Goal: Information Seeking & Learning: Check status

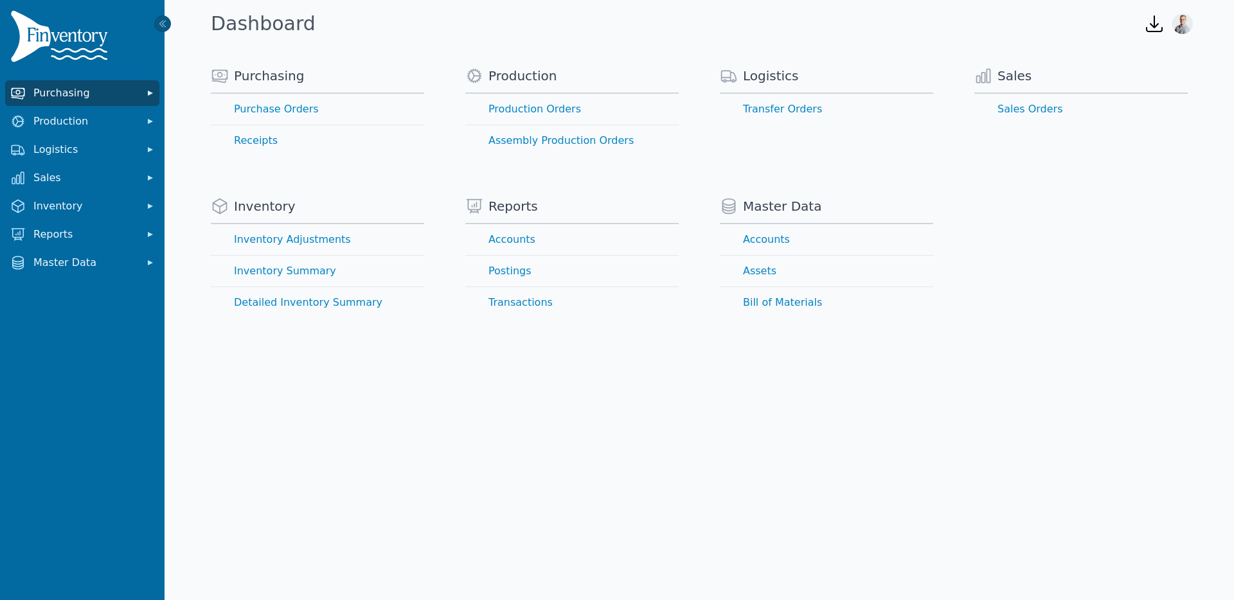
click at [70, 101] on button "Purchasing" at bounding box center [82, 93] width 154 height 26
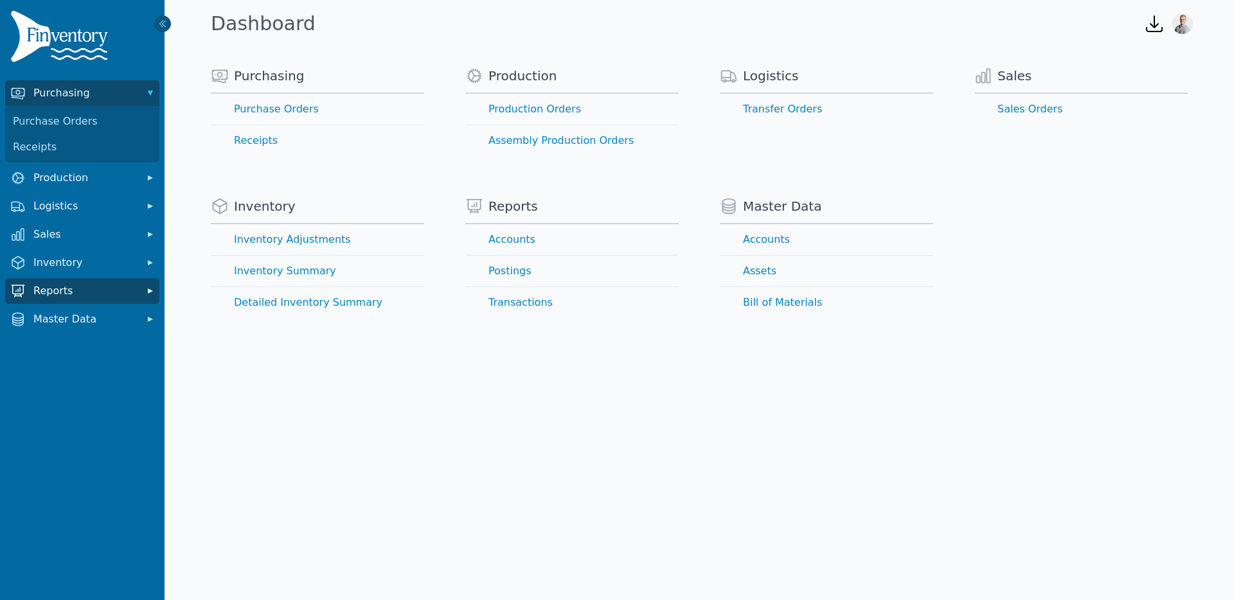
click at [66, 290] on span "Reports" at bounding box center [84, 290] width 103 height 15
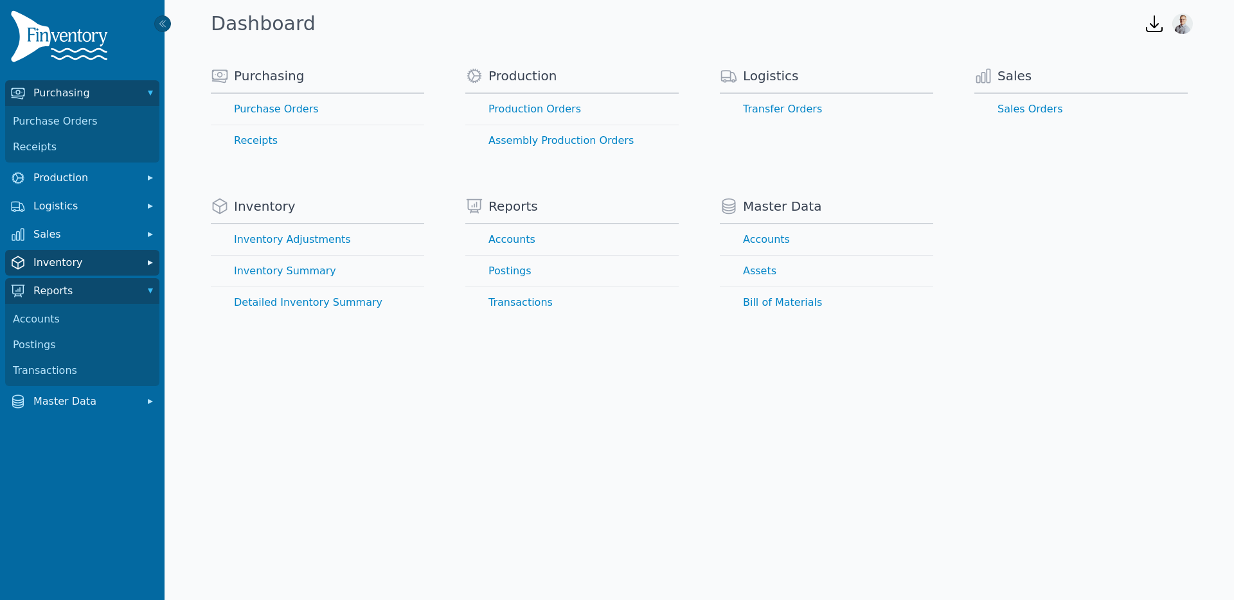
click at [78, 268] on span "Inventory" at bounding box center [84, 262] width 103 height 15
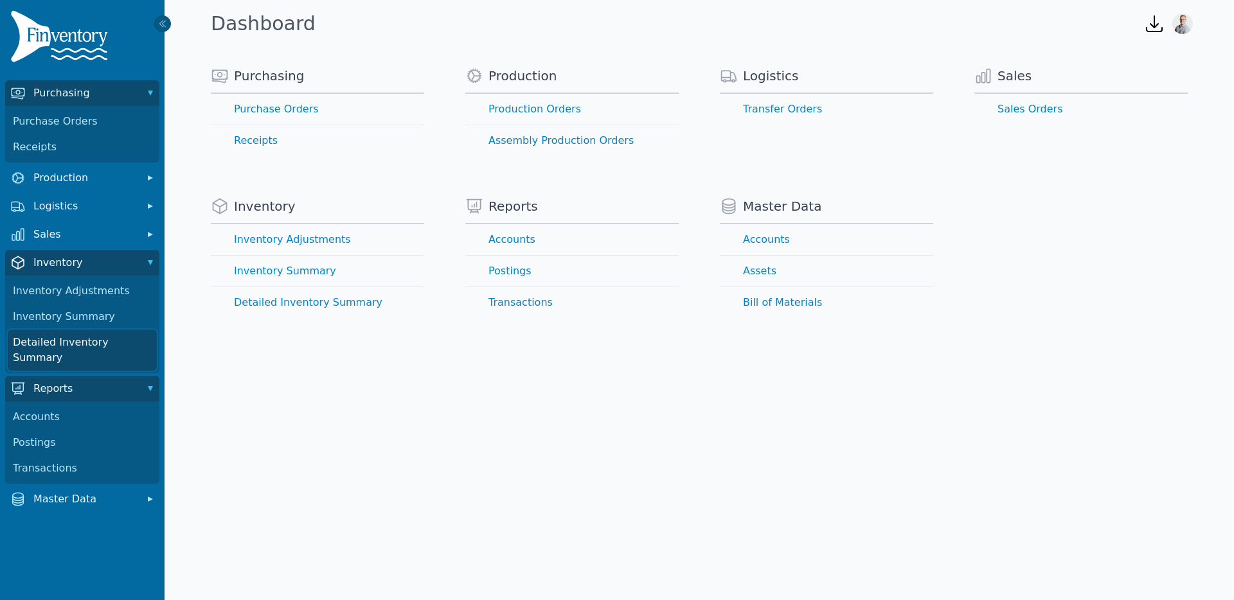
click at [71, 346] on link "Detailed Inventory Summary" at bounding box center [82, 350] width 149 height 41
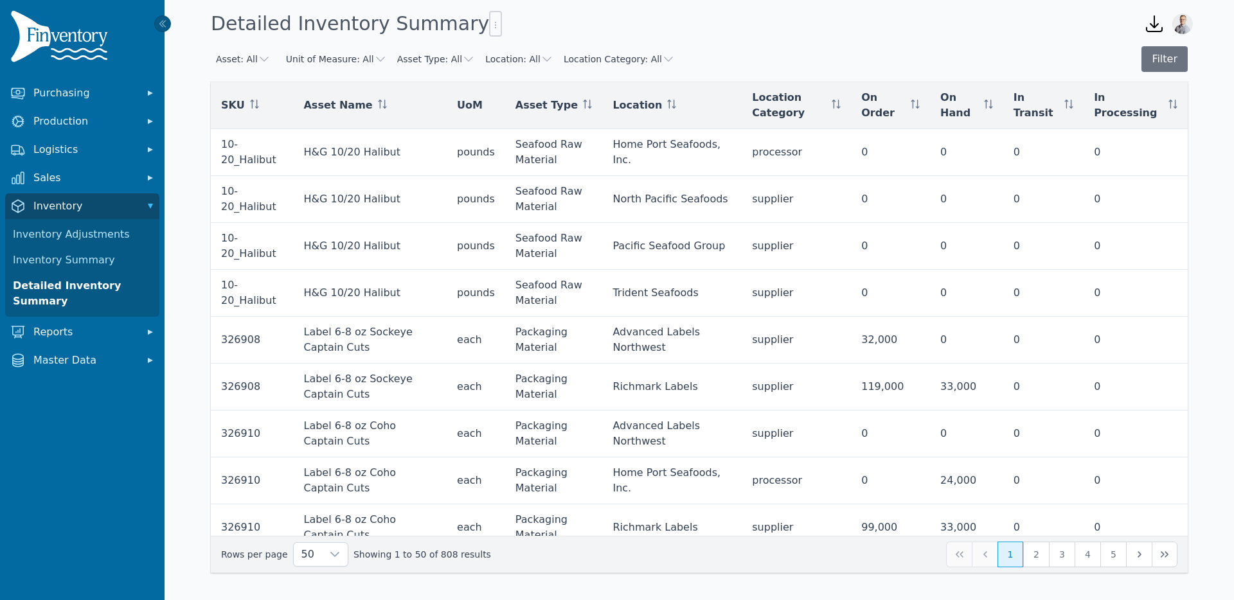
click at [506, 58] on button "Location: All" at bounding box center [519, 59] width 68 height 13
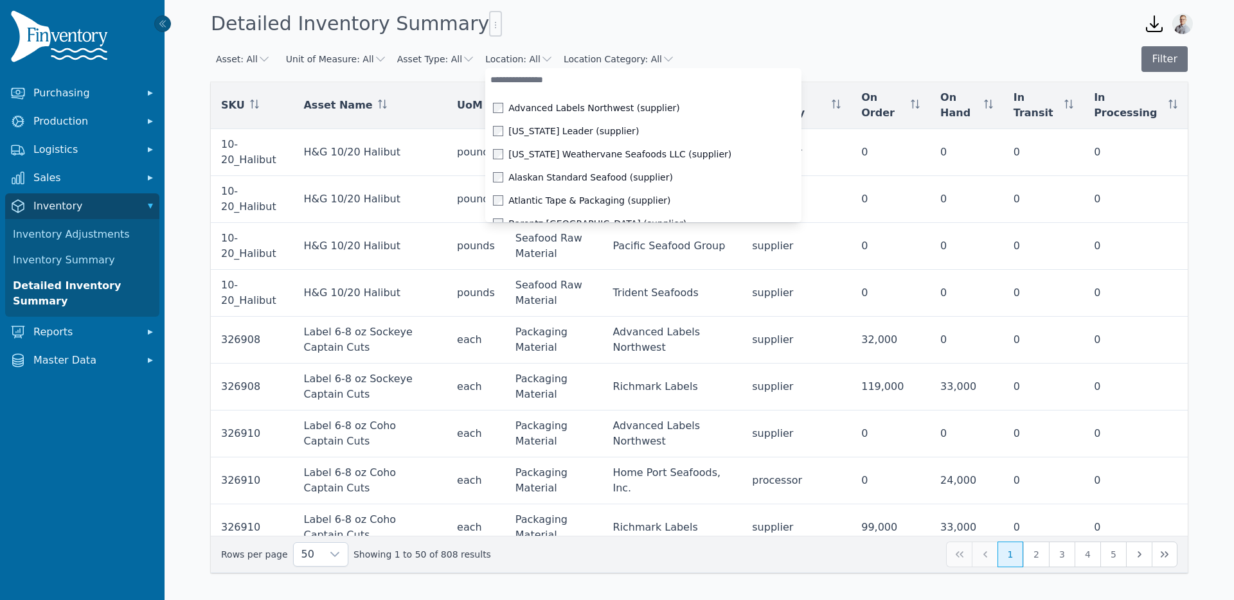
click at [519, 80] on input "text" at bounding box center [643, 79] width 316 height 23
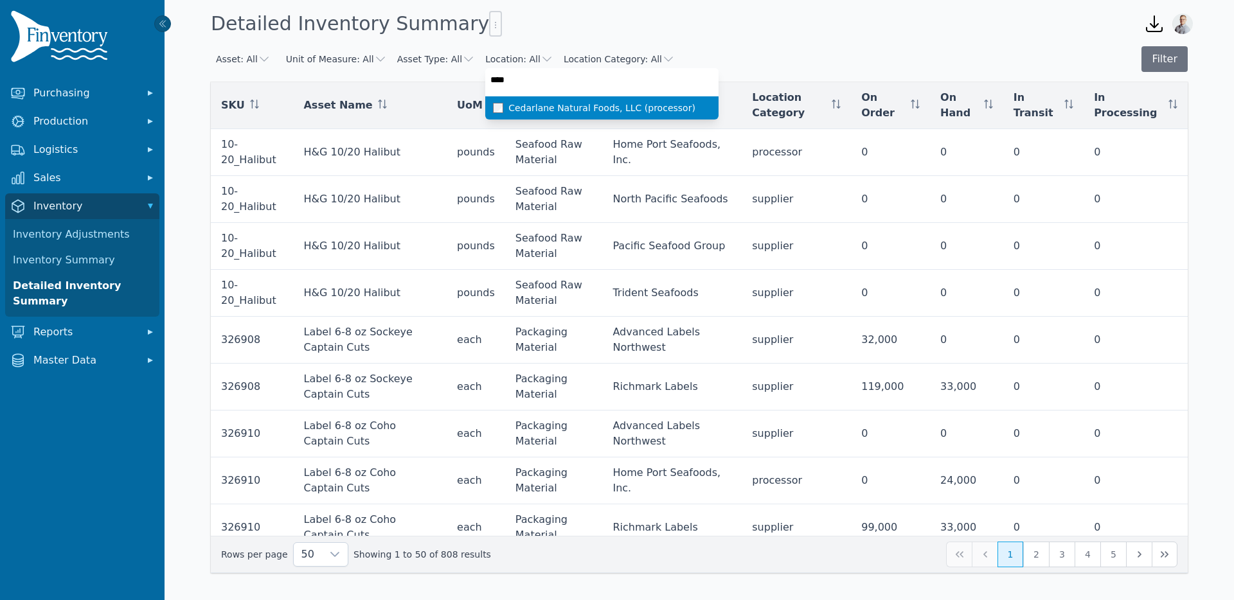
type input "*****"
click at [519, 103] on span "Cedarlane Natural Foods, LLC (processor)" at bounding box center [613, 108] width 211 height 13
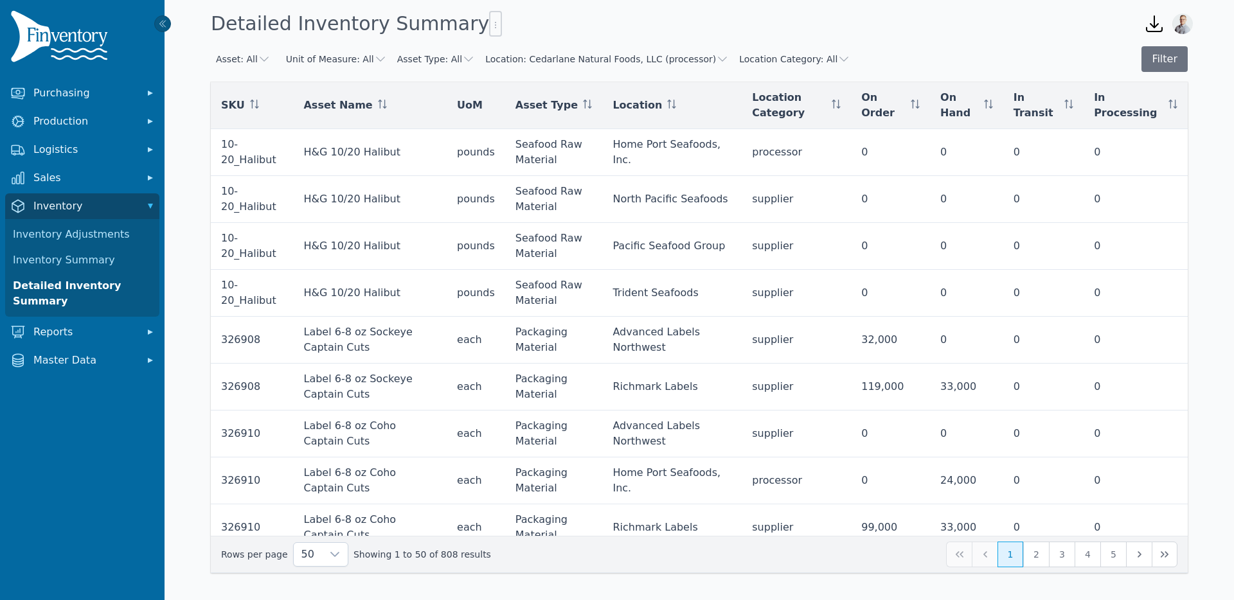
drag, startPoint x: 765, startPoint y: 30, endPoint x: 1135, endPoint y: 73, distance: 372.7
click at [775, 30] on div "Detailed Inventory Summary" at bounding box center [667, 23] width 923 height 35
click at [1162, 67] on button "Filter" at bounding box center [1164, 59] width 46 height 26
